Goal: Answer question/provide support

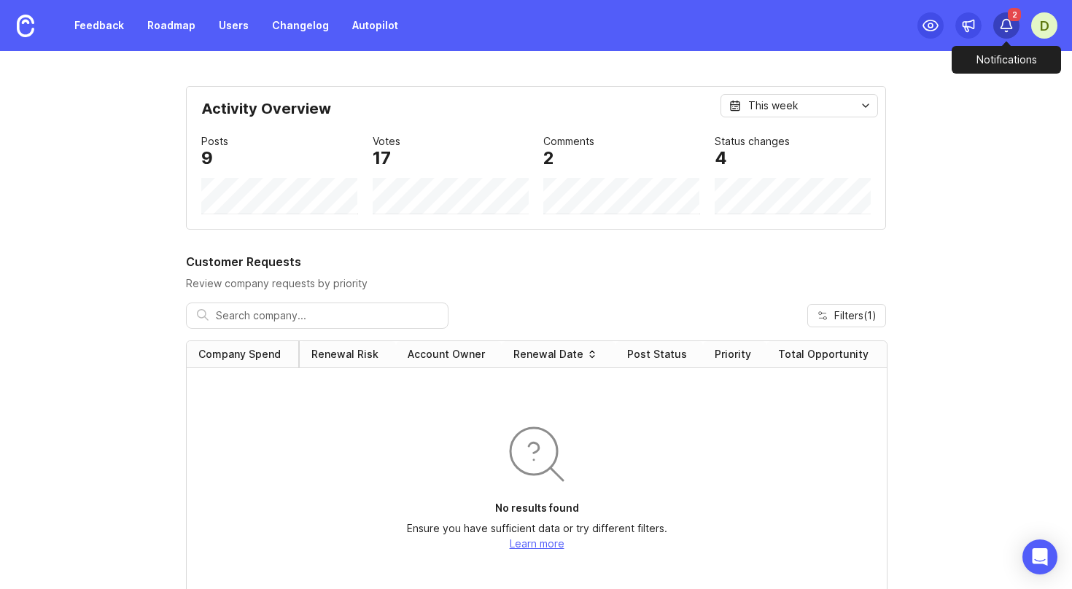
click at [1013, 25] on icon at bounding box center [1006, 25] width 15 height 15
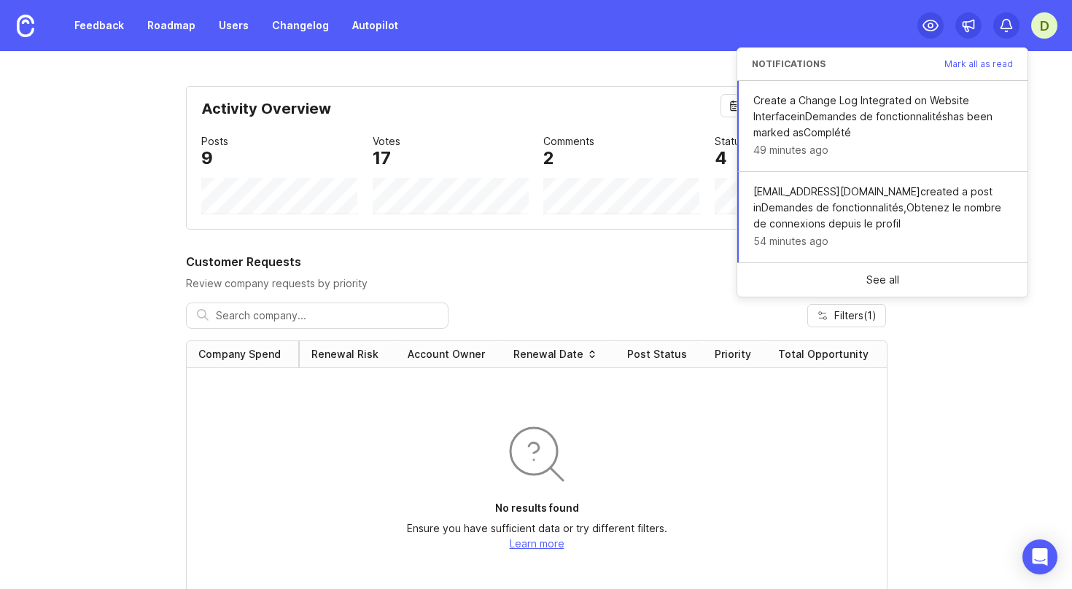
click at [1048, 32] on div "D" at bounding box center [1045, 25] width 26 height 26
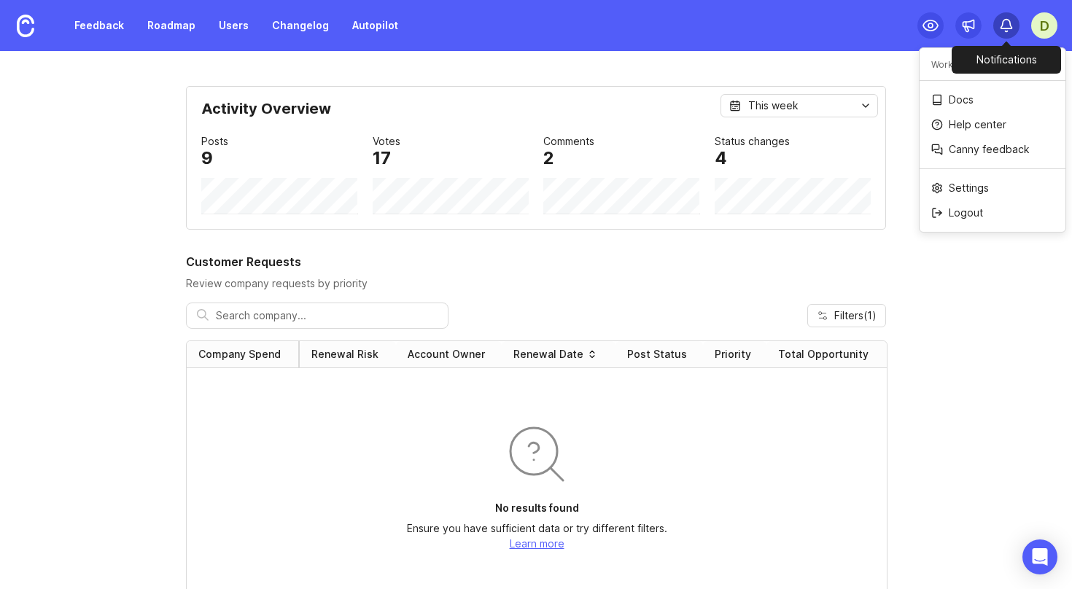
click at [1001, 23] on icon at bounding box center [1006, 25] width 15 height 15
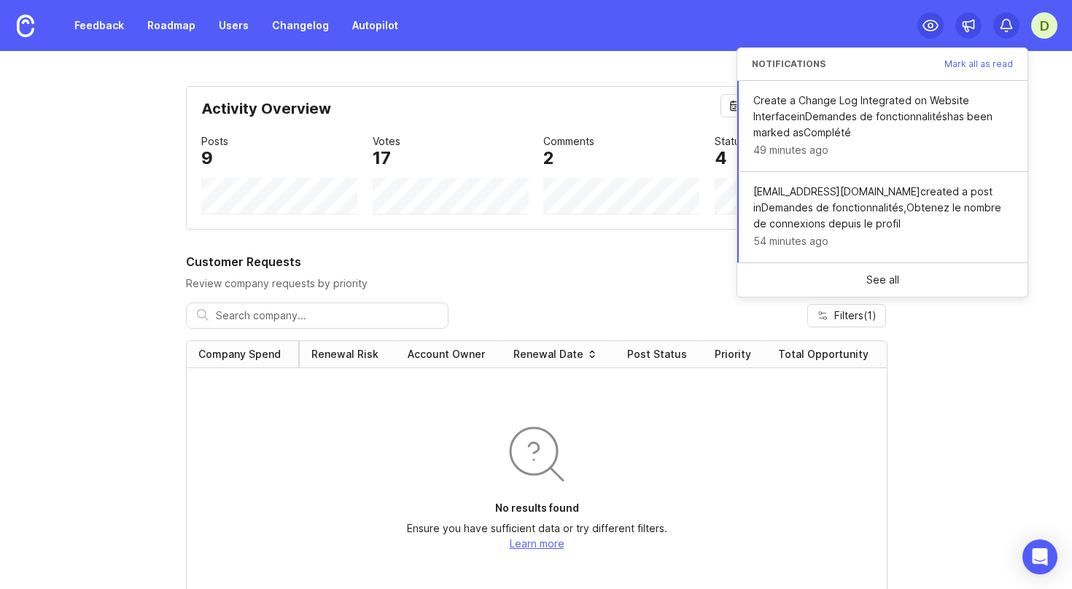
click at [1043, 39] on div "D" at bounding box center [988, 25] width 140 height 51
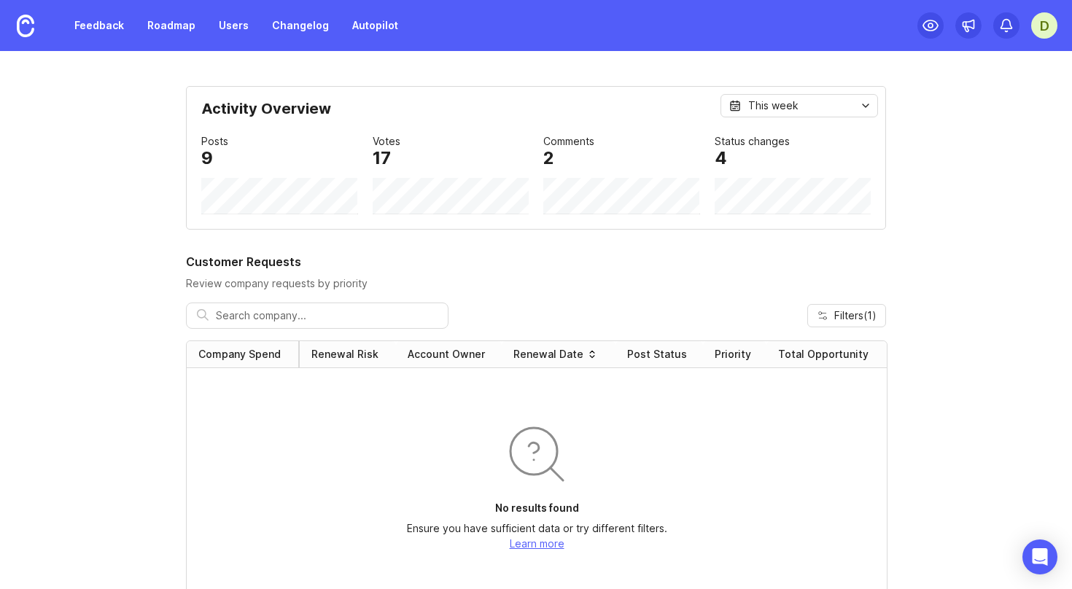
click at [1045, 29] on div "D" at bounding box center [1045, 25] width 26 height 26
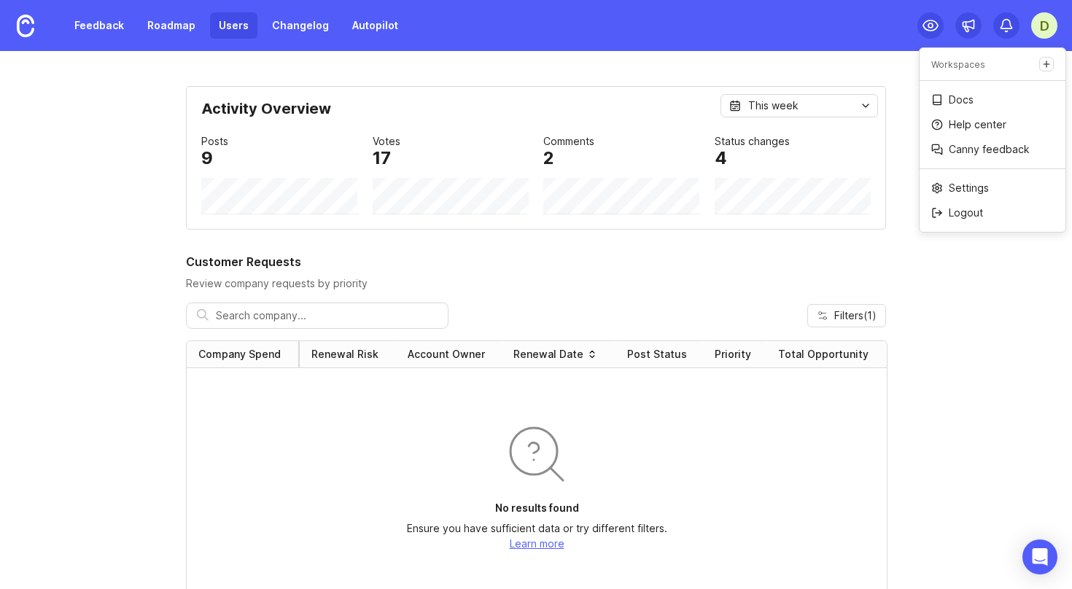
click at [253, 23] on link "Users" at bounding box center [233, 25] width 47 height 26
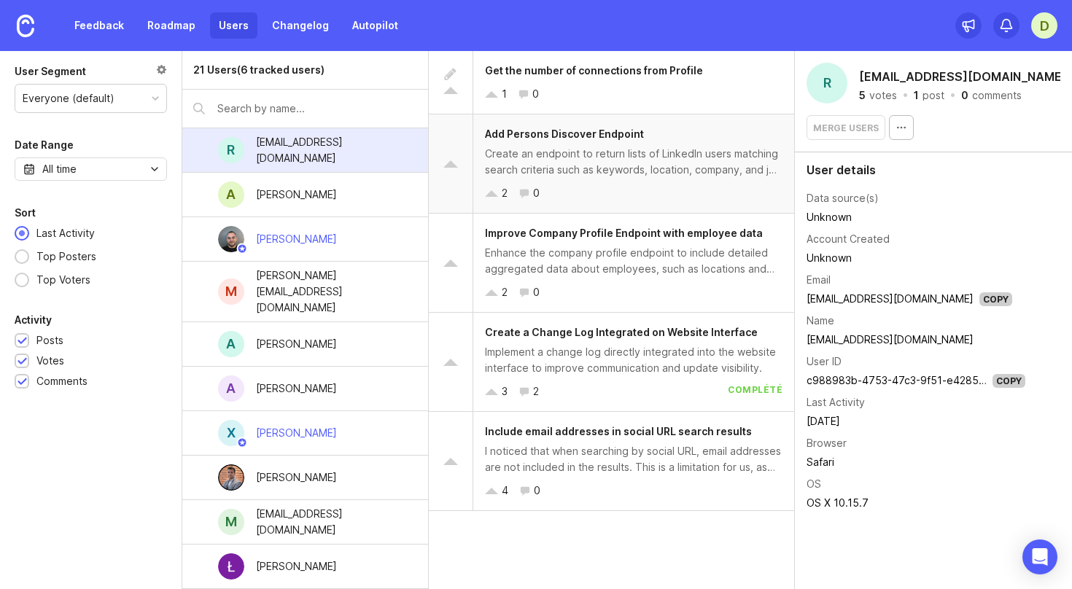
click at [579, 171] on div "Create an endpoint to return lists of LinkedIn users matching search criteria s…" at bounding box center [634, 162] width 298 height 32
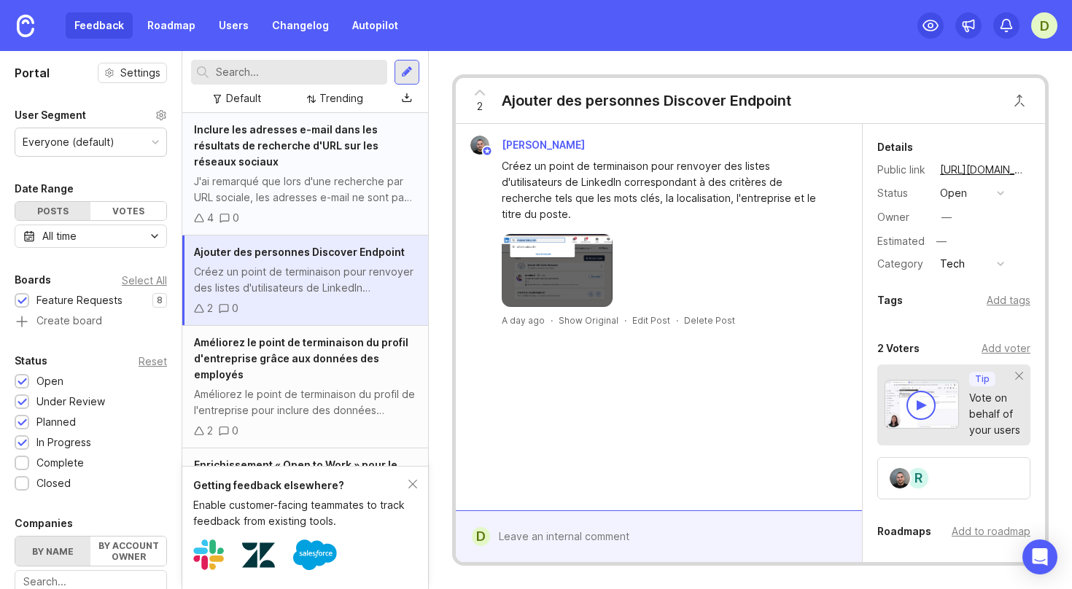
click at [379, 174] on div "J'ai remarqué que lors d'une recherche par URL sociale, les adresses e-mail ne …" at bounding box center [305, 190] width 223 height 32
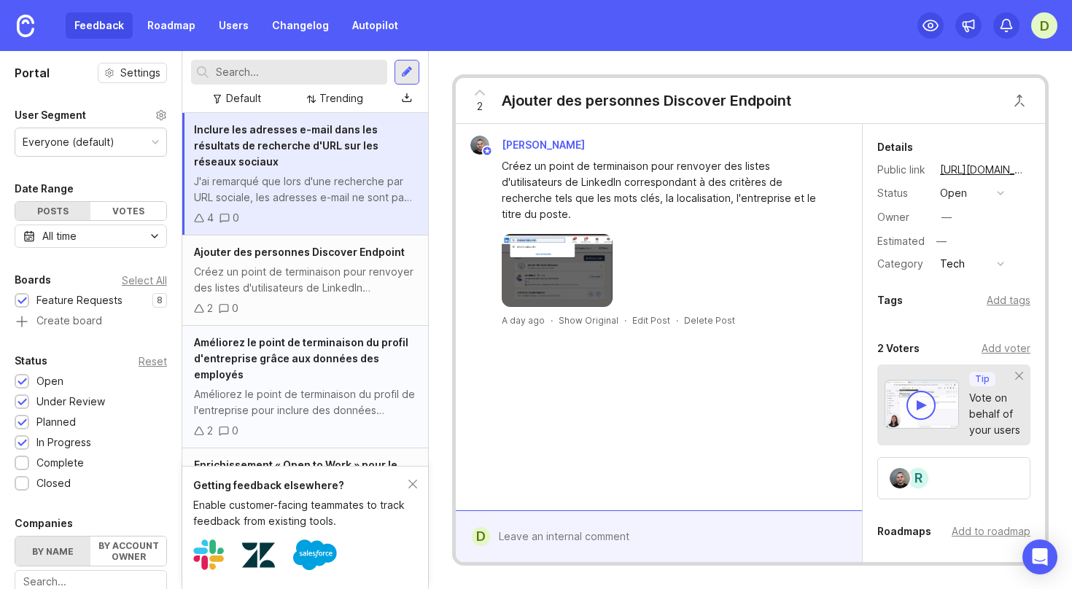
click at [321, 336] on span "Améliorez le point de terminaison du profil d'entreprise grâce aux données des …" at bounding box center [301, 358] width 214 height 45
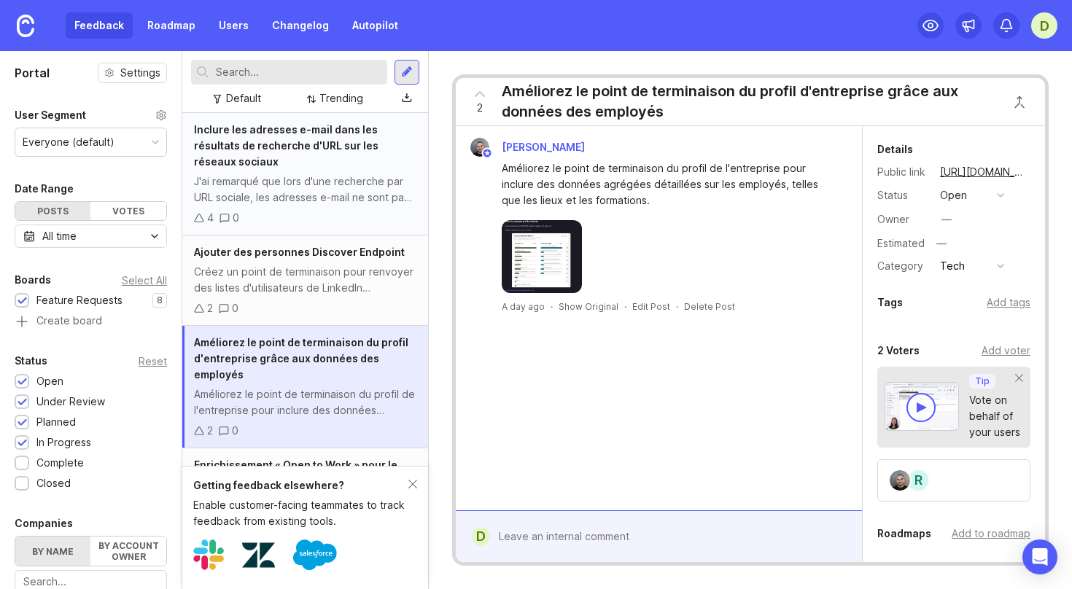
click at [347, 174] on div "J'ai remarqué que lors d'une recherche par URL sociale, les adresses e-mail ne …" at bounding box center [305, 190] width 223 height 32
